Goal: Task Accomplishment & Management: Use online tool/utility

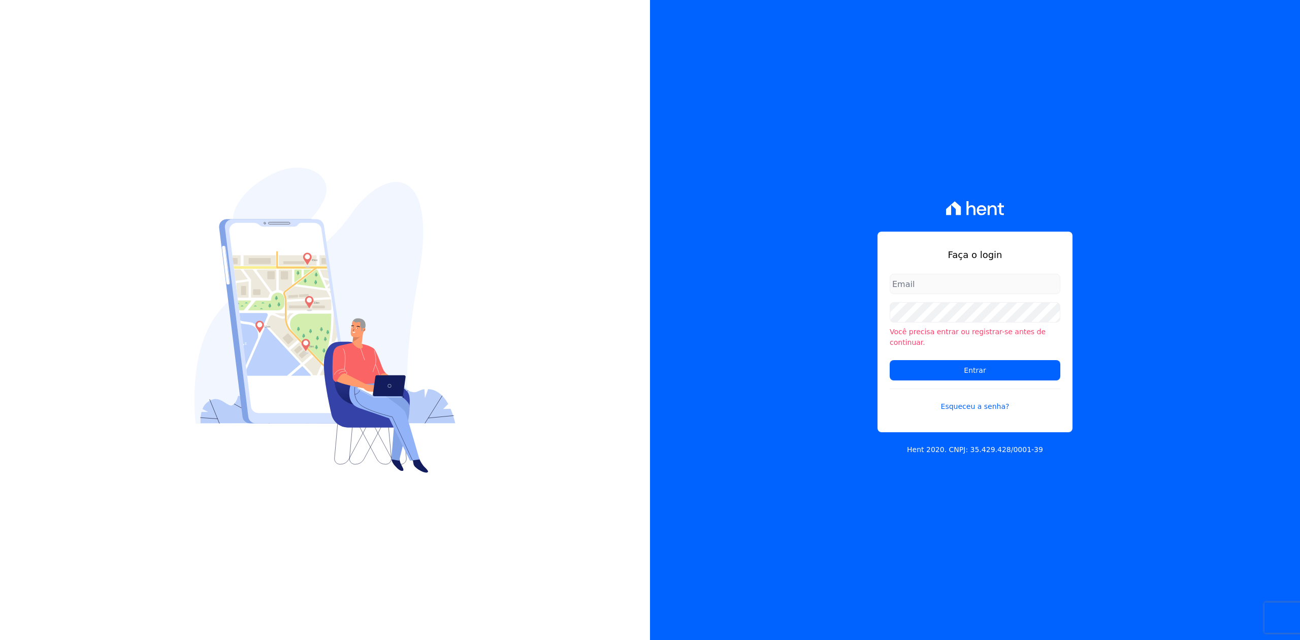
type input "[PERSON_NAME][EMAIL_ADDRESS][DOMAIN_NAME]"
click at [1153, 196] on div "Faça o login [EMAIL_ADDRESS][DOMAIN_NAME] Você precisa entrar ou registrar-[PER…" at bounding box center [975, 320] width 650 height 640
click at [979, 366] on input "Entrar" at bounding box center [975, 370] width 171 height 20
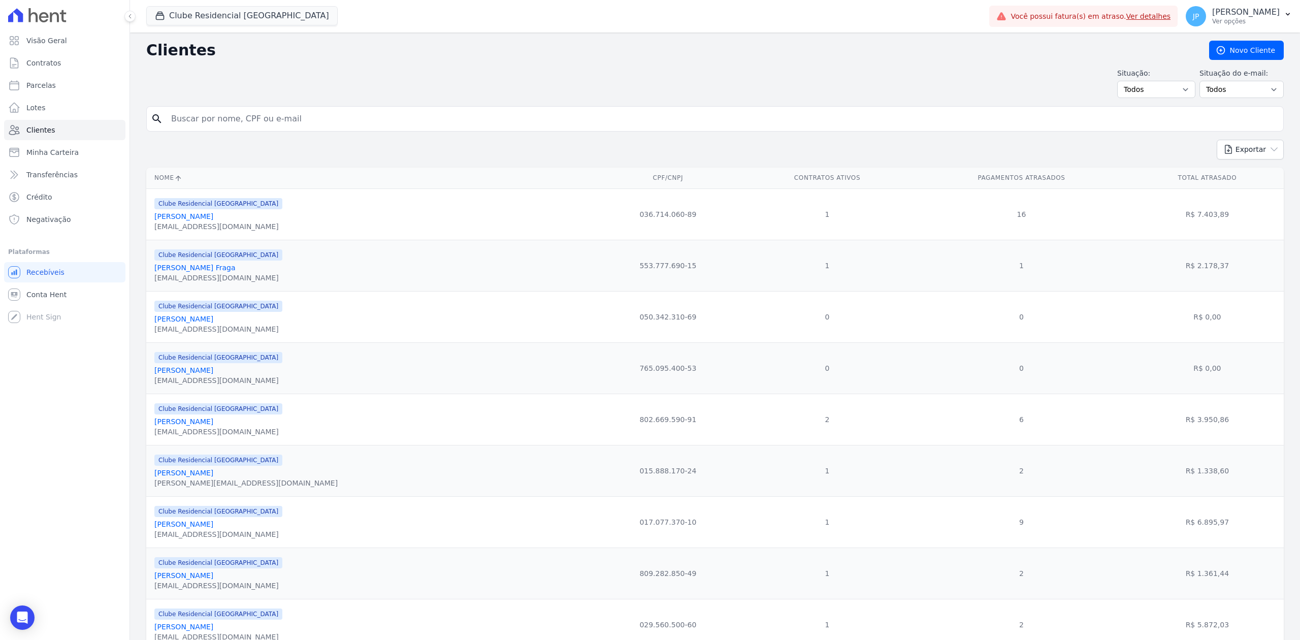
click at [191, 117] on input "search" at bounding box center [722, 119] width 1114 height 20
type input "LILIANE PEREIRA FEITOSA"
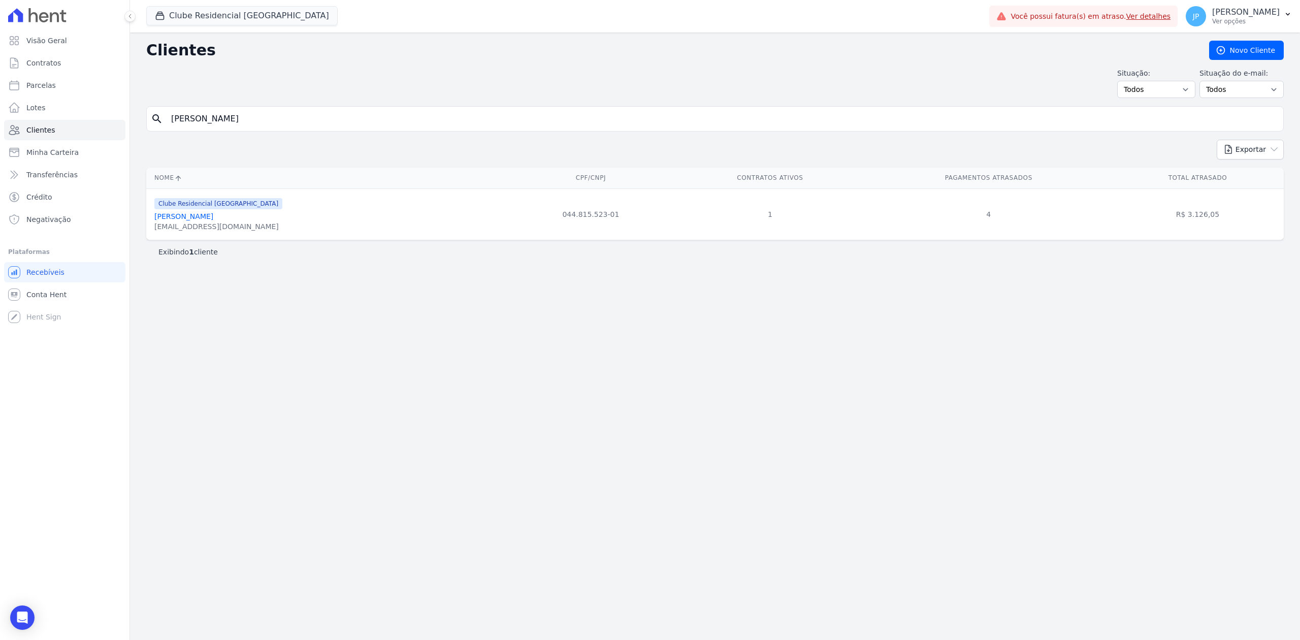
click at [165, 224] on div "liliane.juri.lf@gmail.com" at bounding box center [218, 226] width 128 height 10
click at [162, 216] on link "Liliane Pereira Feitosa" at bounding box center [183, 216] width 59 height 8
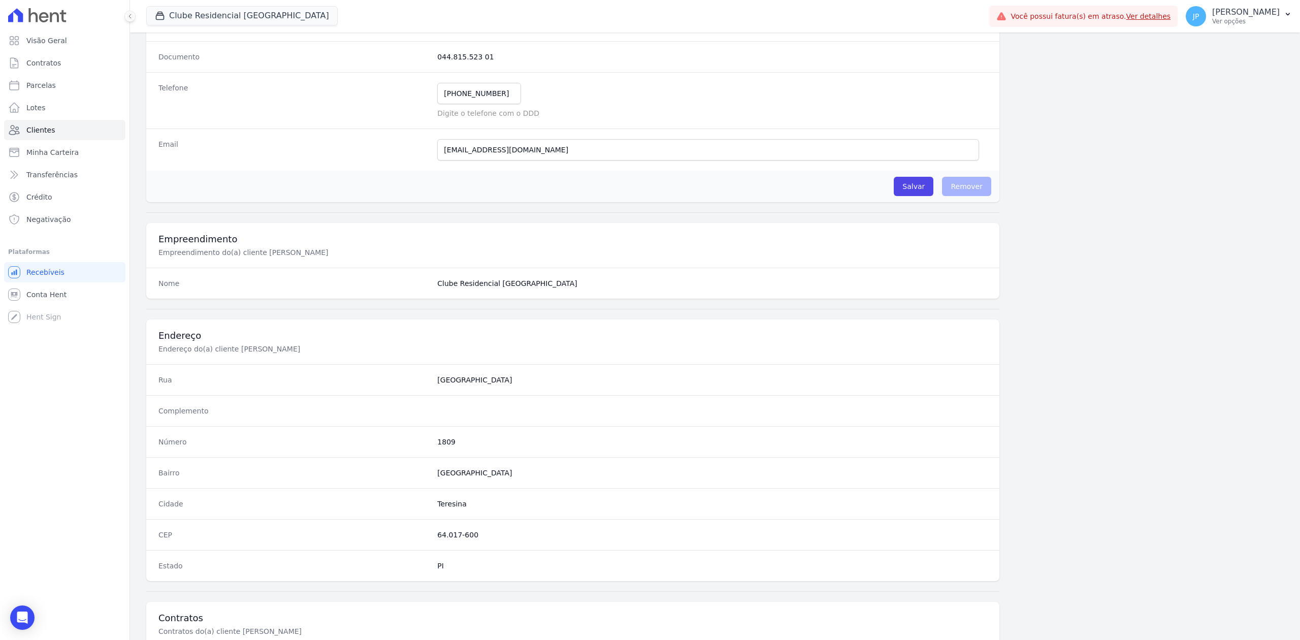
scroll to position [315, 0]
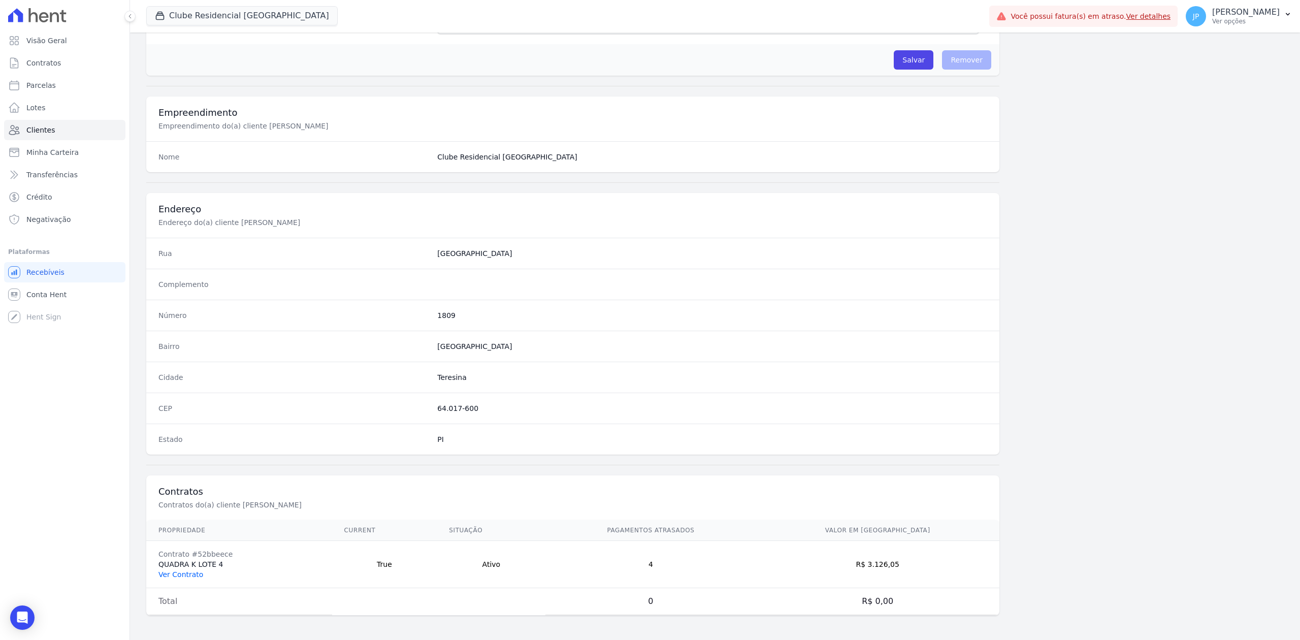
click at [186, 571] on link "Ver Contrato" at bounding box center [180, 574] width 45 height 8
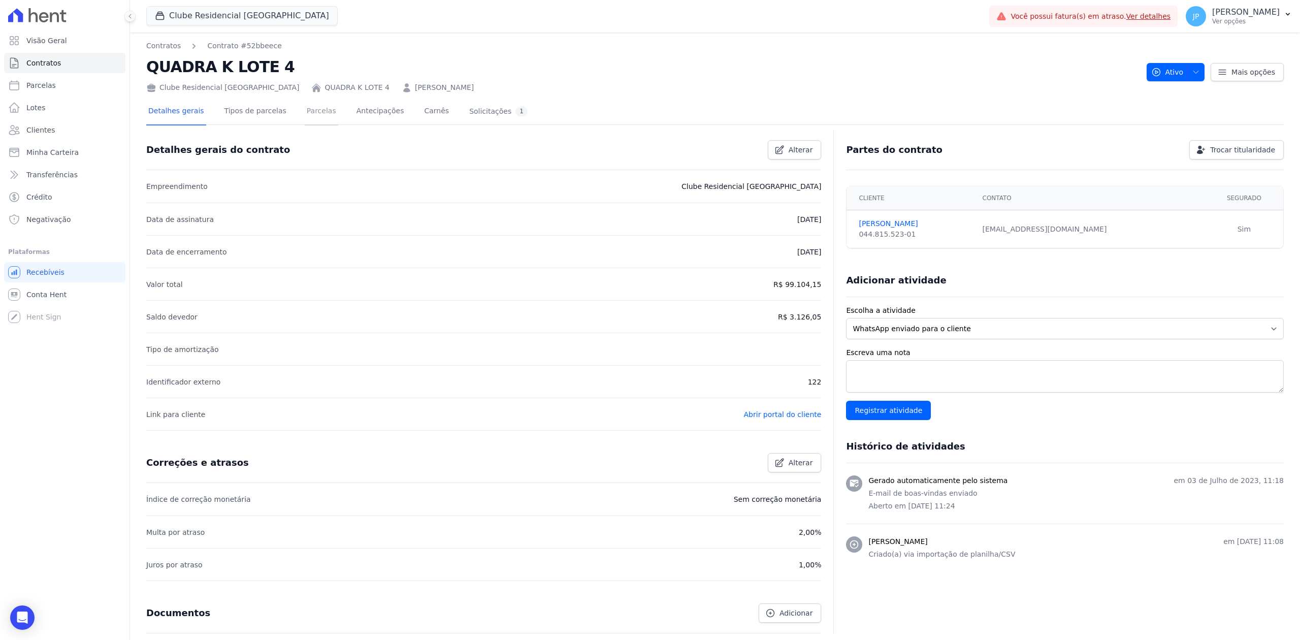
click at [305, 113] on link "Parcelas" at bounding box center [322, 112] width 34 height 27
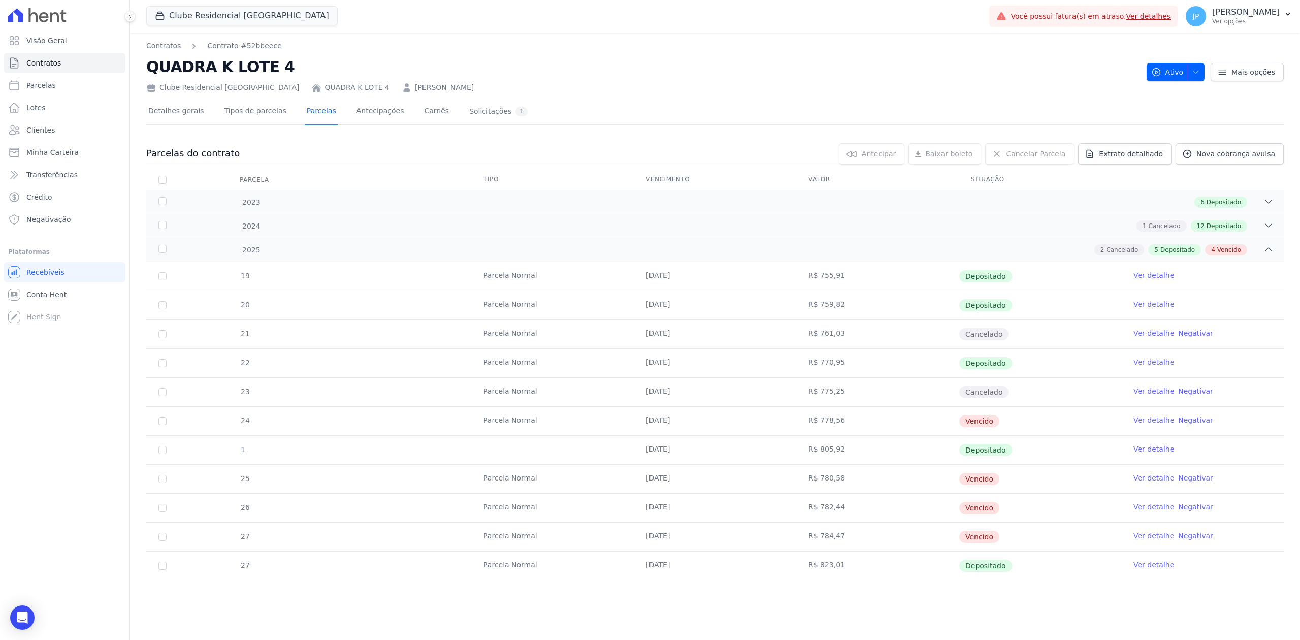
click at [1156, 566] on link "Ver detalhe" at bounding box center [1153, 565] width 41 height 10
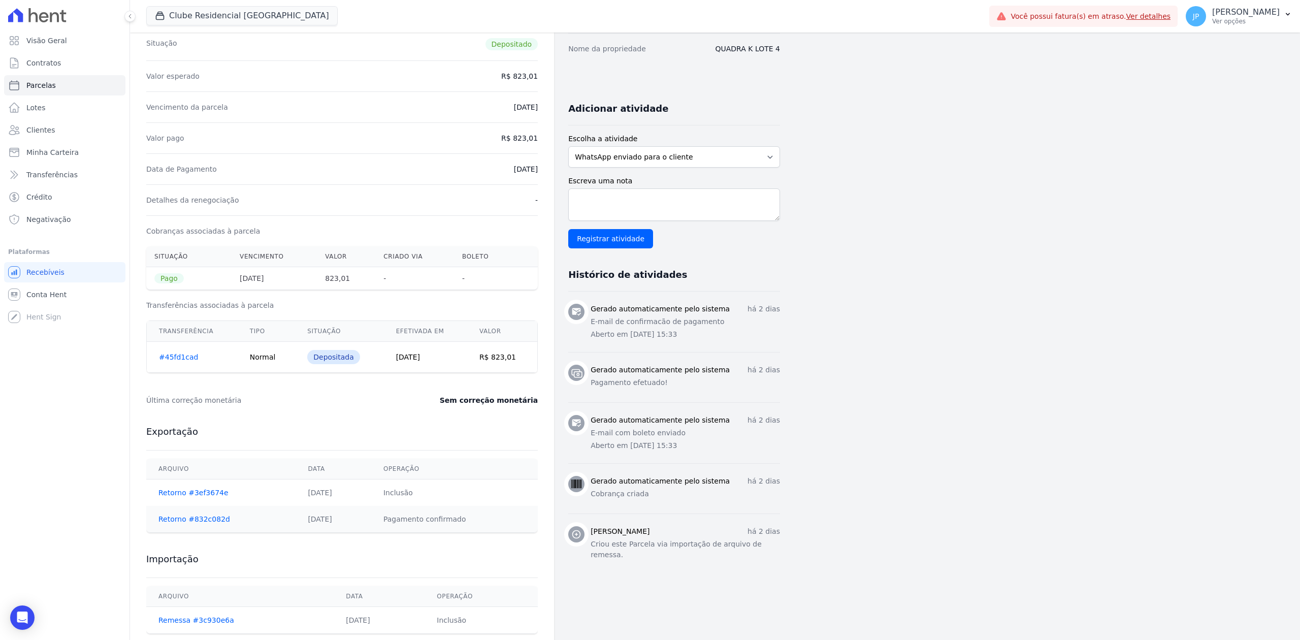
scroll to position [179, 0]
